Goal: Task Accomplishment & Management: Use online tool/utility

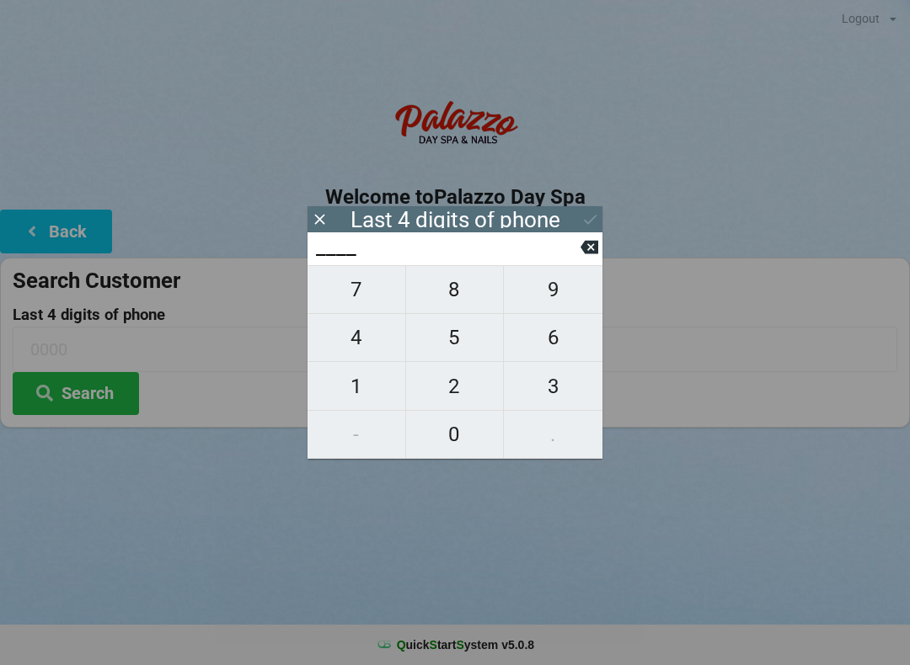
click at [366, 348] on span "4" at bounding box center [356, 337] width 98 height 35
type input "4___"
click at [452, 416] on button "0" at bounding box center [455, 435] width 99 height 48
type input "40__"
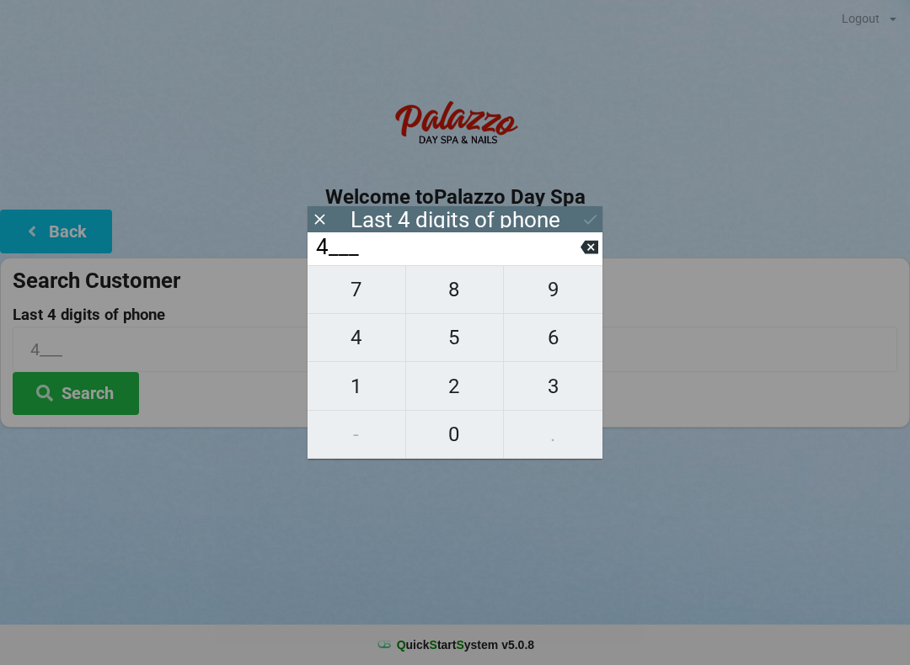
type input "40__"
click at [368, 384] on span "1" at bounding box center [356, 386] width 98 height 35
type input "401_"
click at [484, 438] on span "0" at bounding box center [455, 434] width 98 height 35
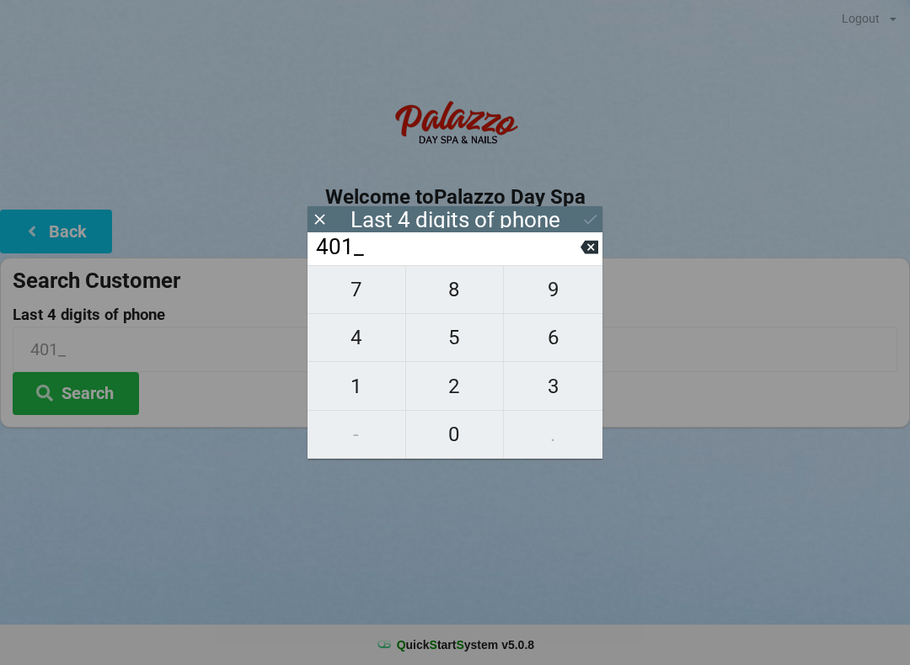
type input "4010"
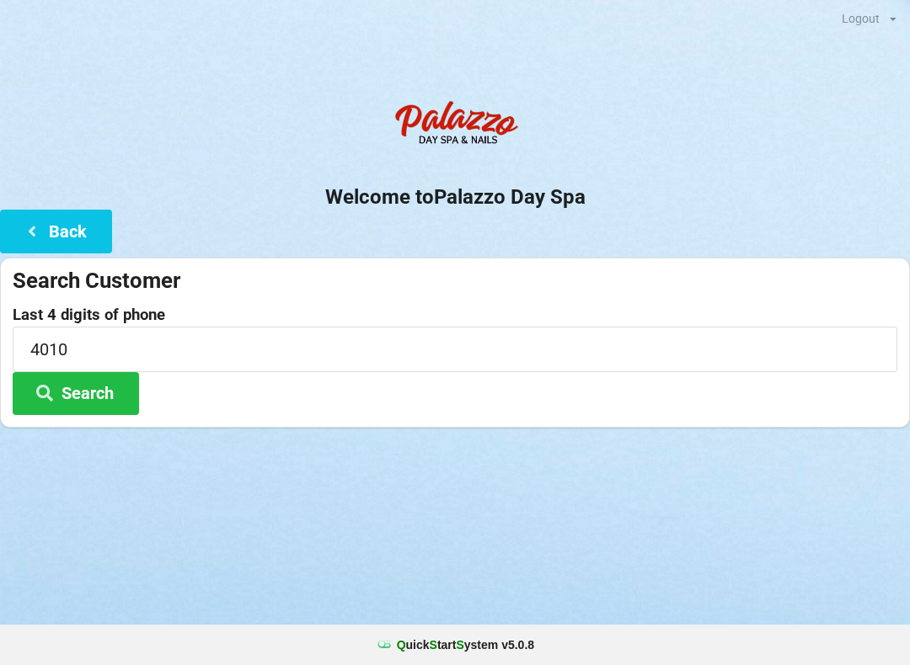
click at [97, 389] on button "Search" at bounding box center [76, 393] width 126 height 43
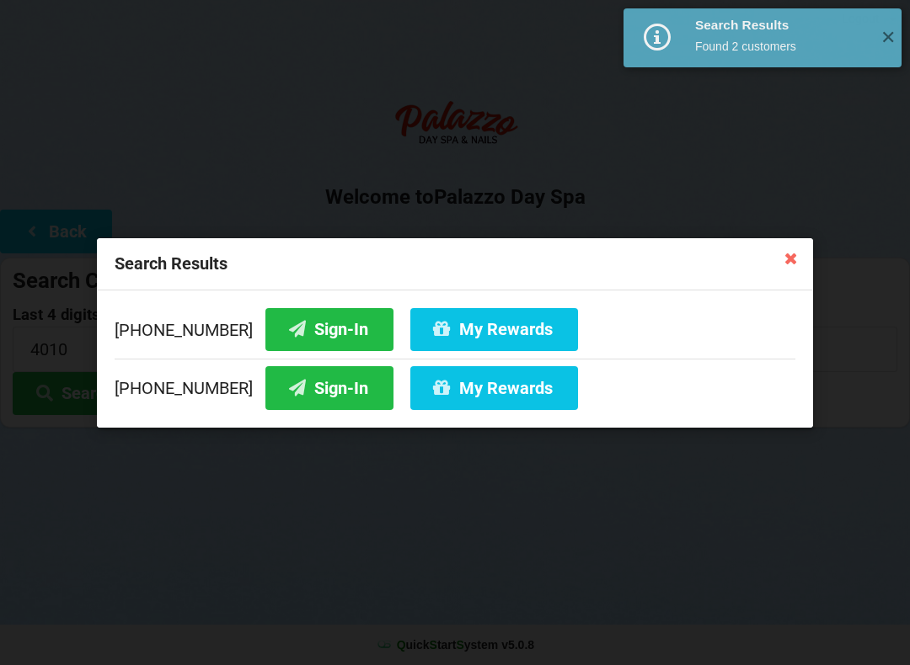
click at [484, 398] on button "My Rewards" at bounding box center [494, 387] width 168 height 43
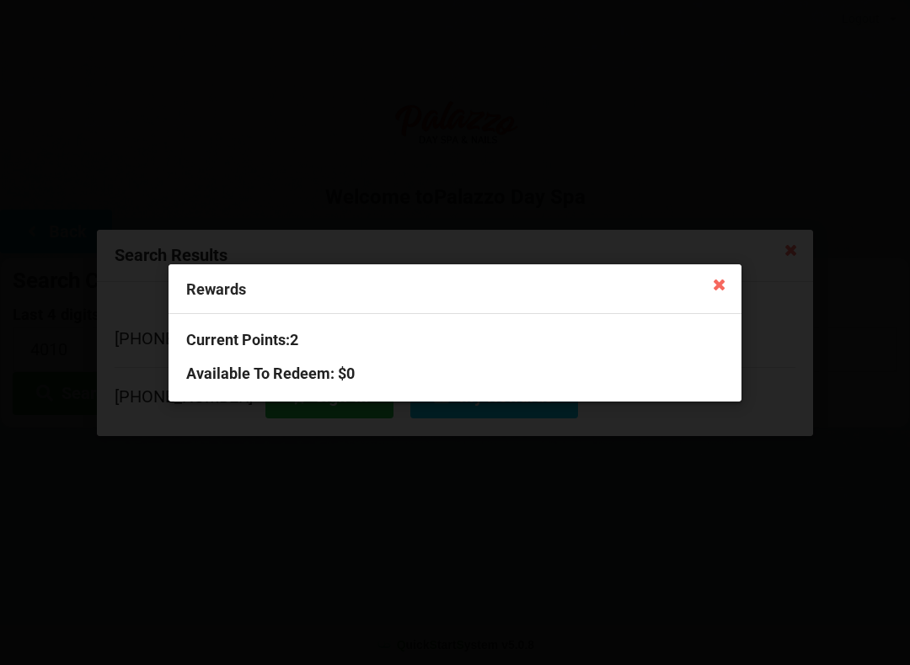
click at [746, 277] on div "Rewards Current Points: 2 Available To Redeem : $0" at bounding box center [455, 332] width 910 height 665
